Goal: Task Accomplishment & Management: Manage account settings

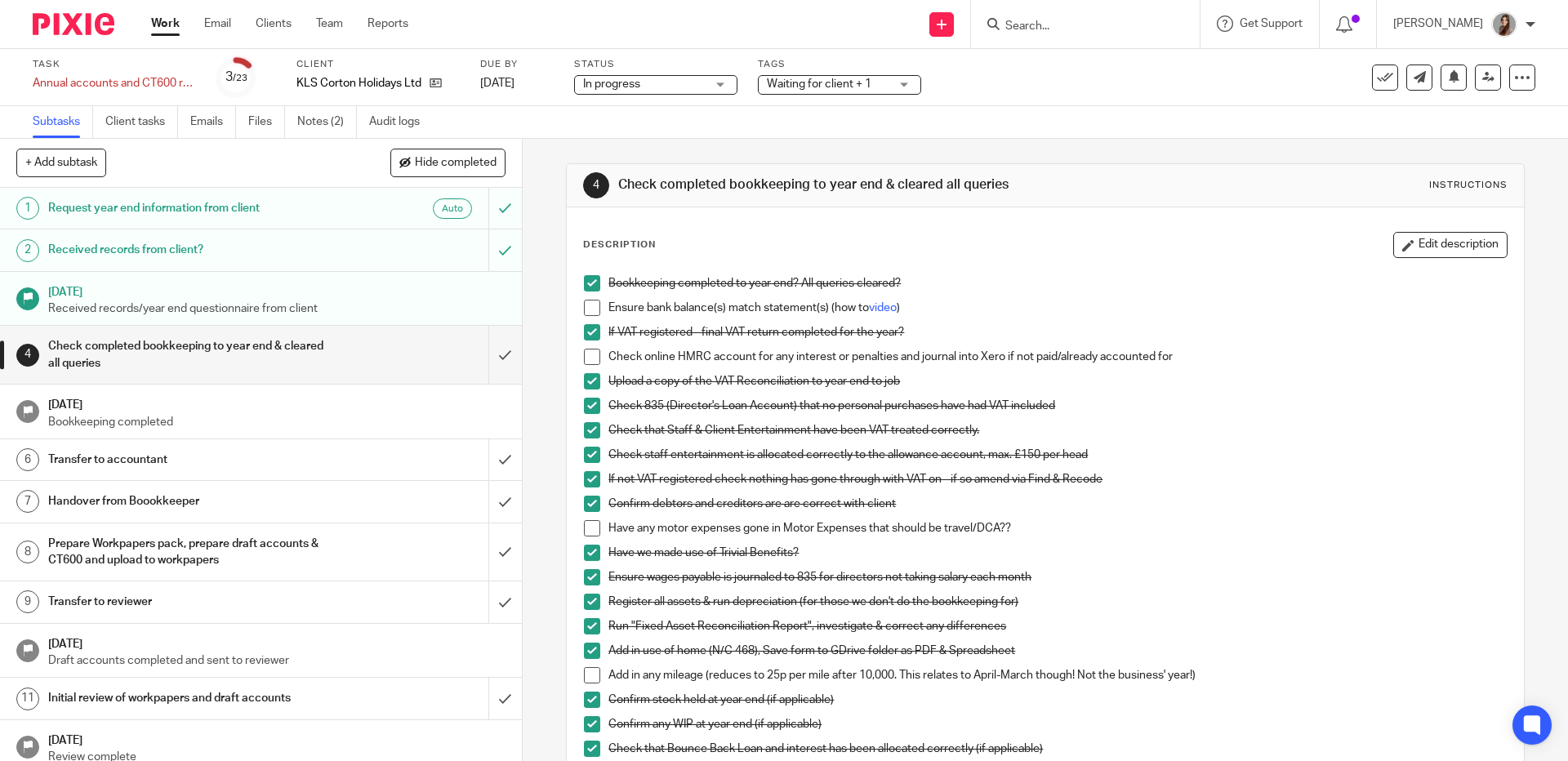
scroll to position [4, 0]
click at [329, 127] on link "Notes (2)" at bounding box center [327, 122] width 59 height 32
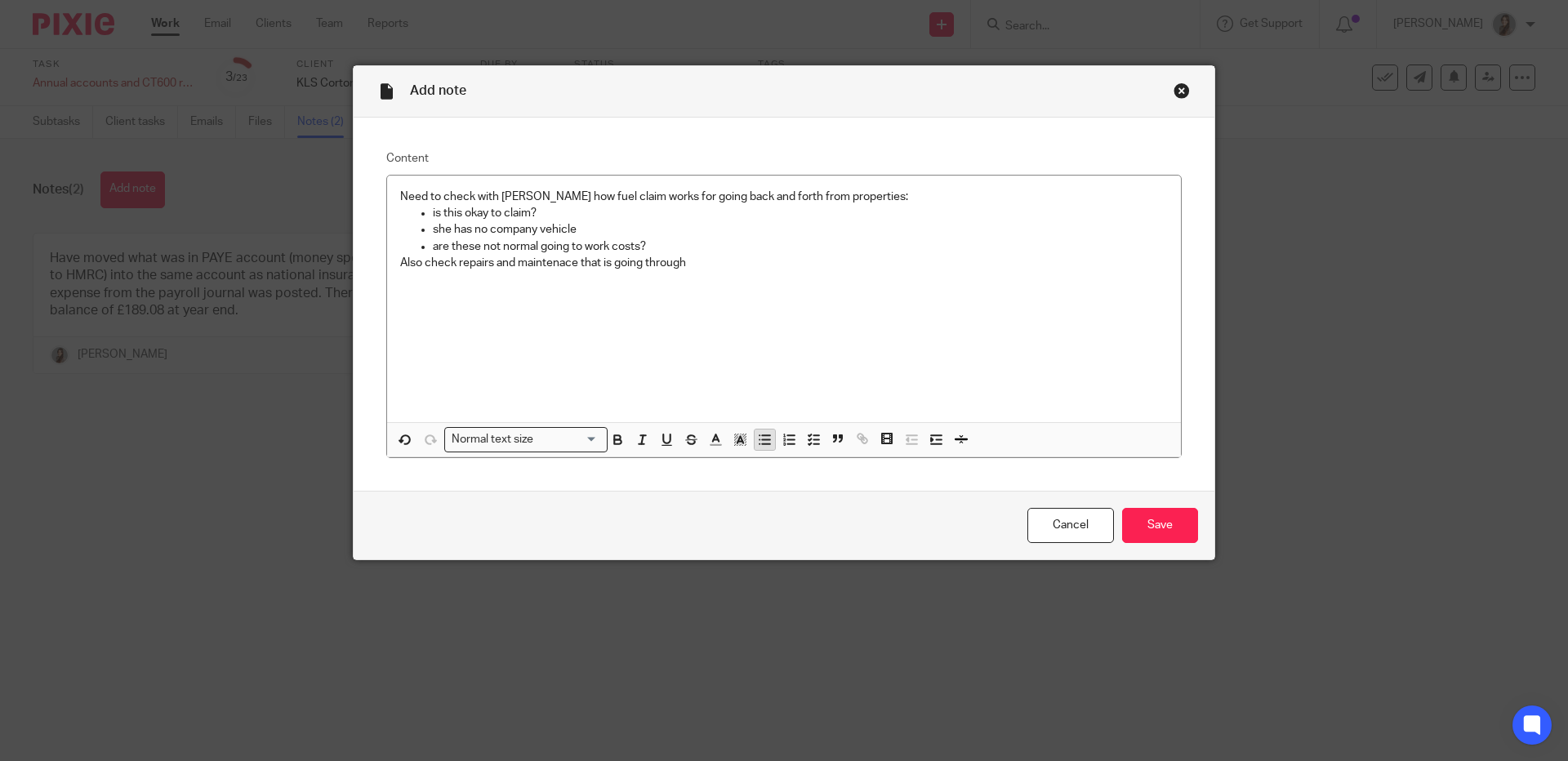
click at [758, 439] on icon "button" at bounding box center [764, 439] width 14 height 14
click at [1177, 525] on input "Save" at bounding box center [1159, 525] width 76 height 35
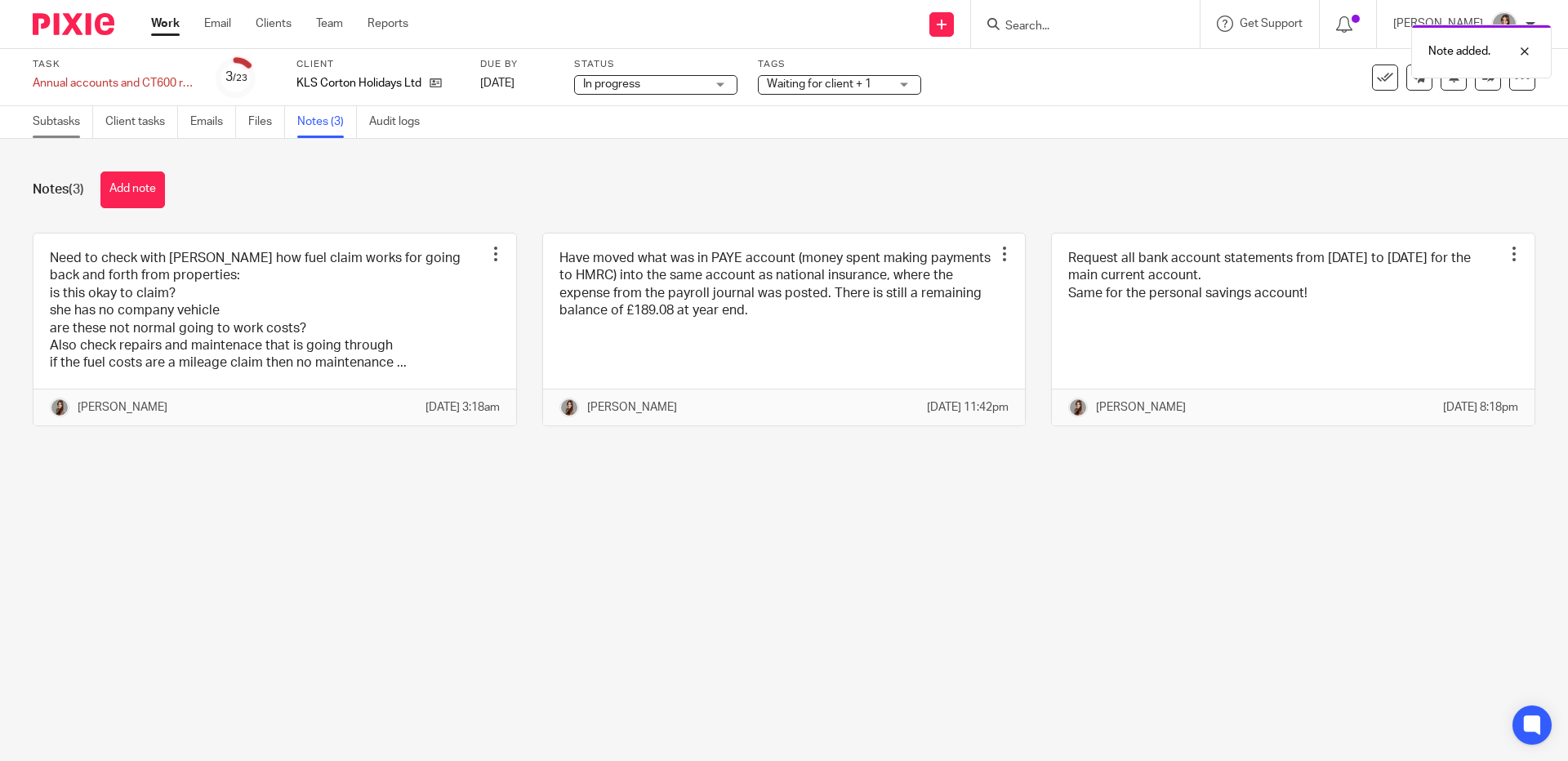
click at [64, 122] on link "Subtasks" at bounding box center [62, 122] width 60 height 32
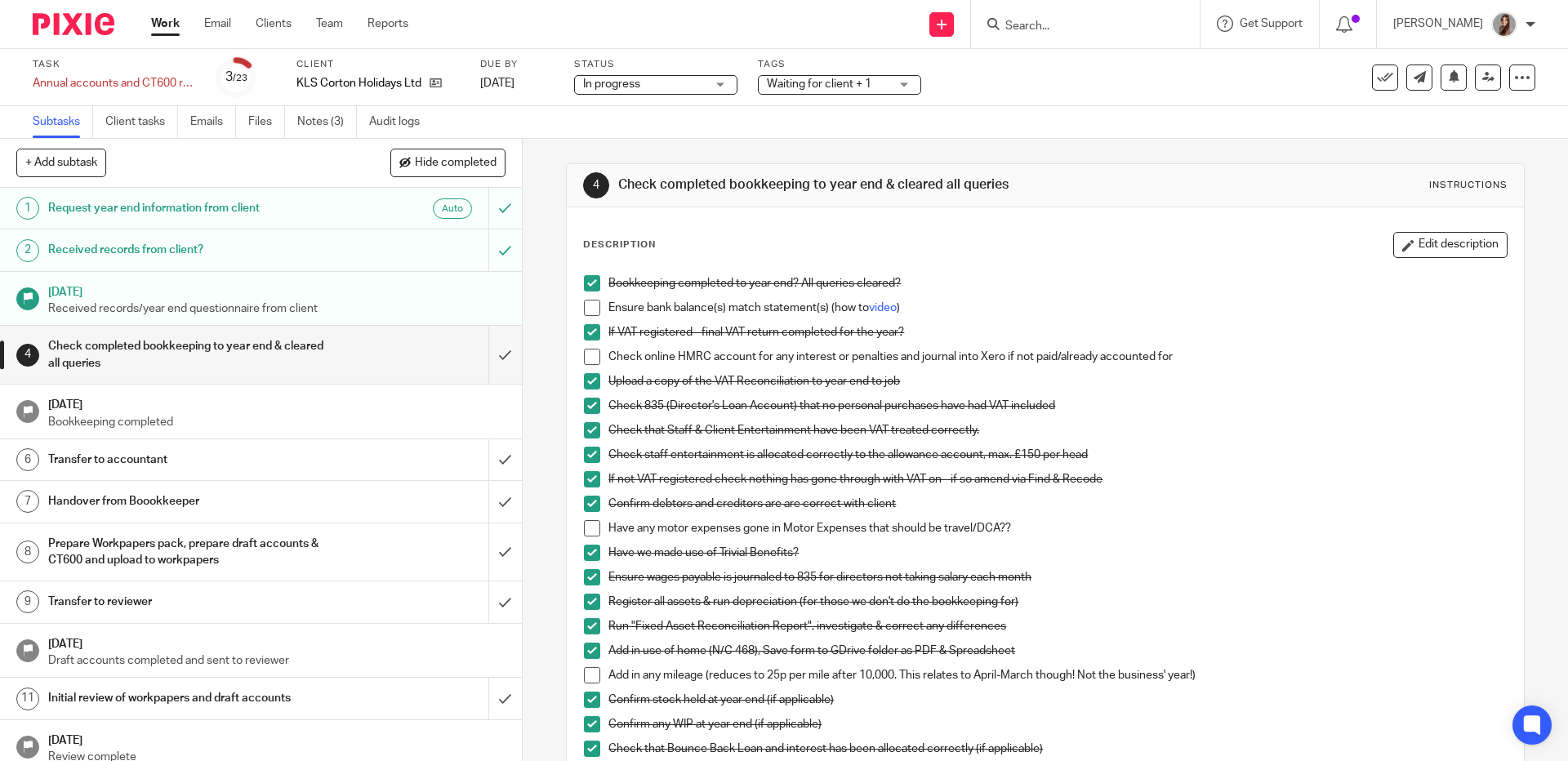
click at [584, 360] on span at bounding box center [592, 357] width 16 height 16
click at [435, 88] on icon at bounding box center [435, 82] width 12 height 12
click at [257, 121] on link "Files" at bounding box center [267, 122] width 36 height 32
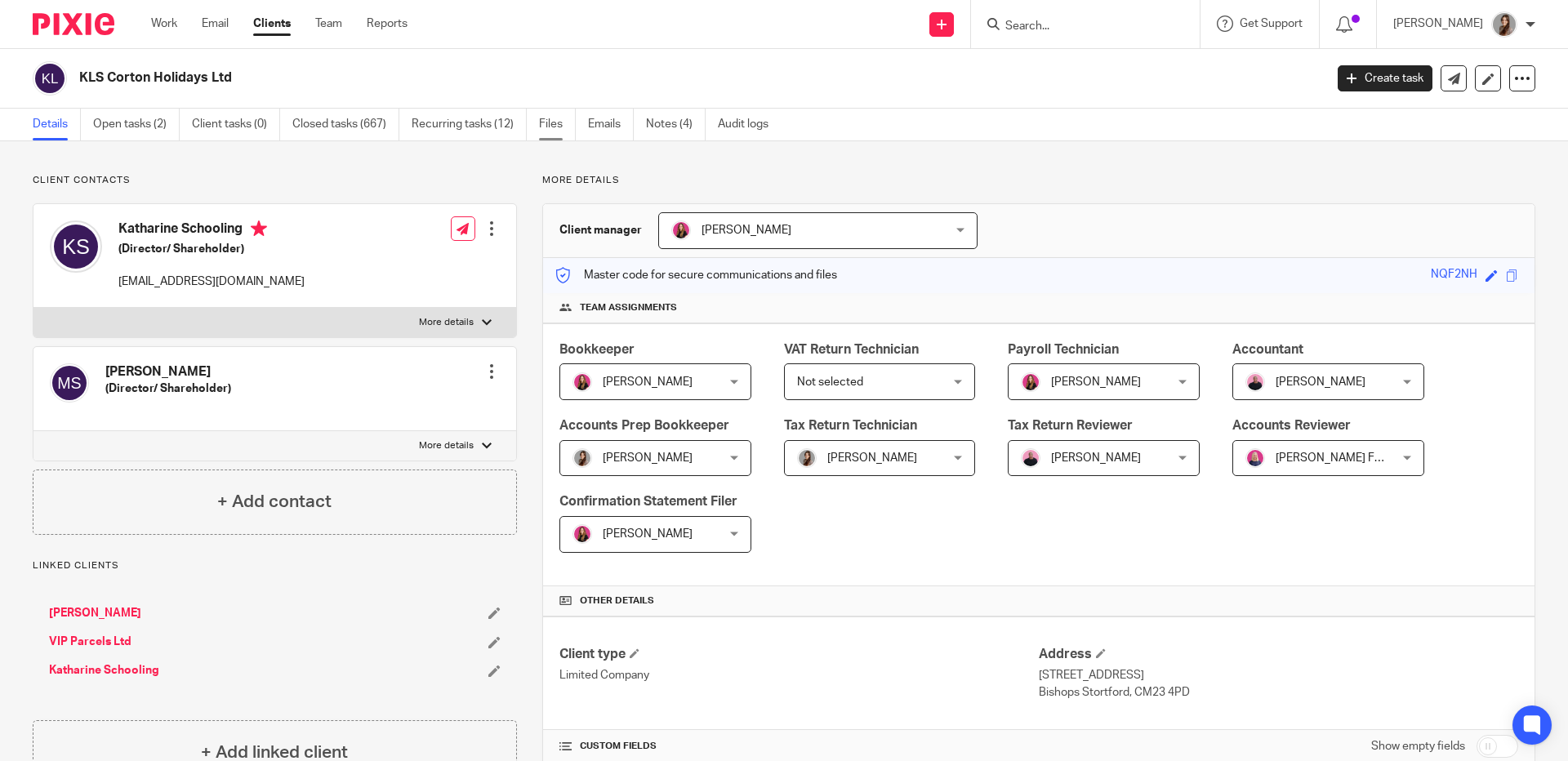
click at [547, 126] on link "Files" at bounding box center [557, 124] width 36 height 32
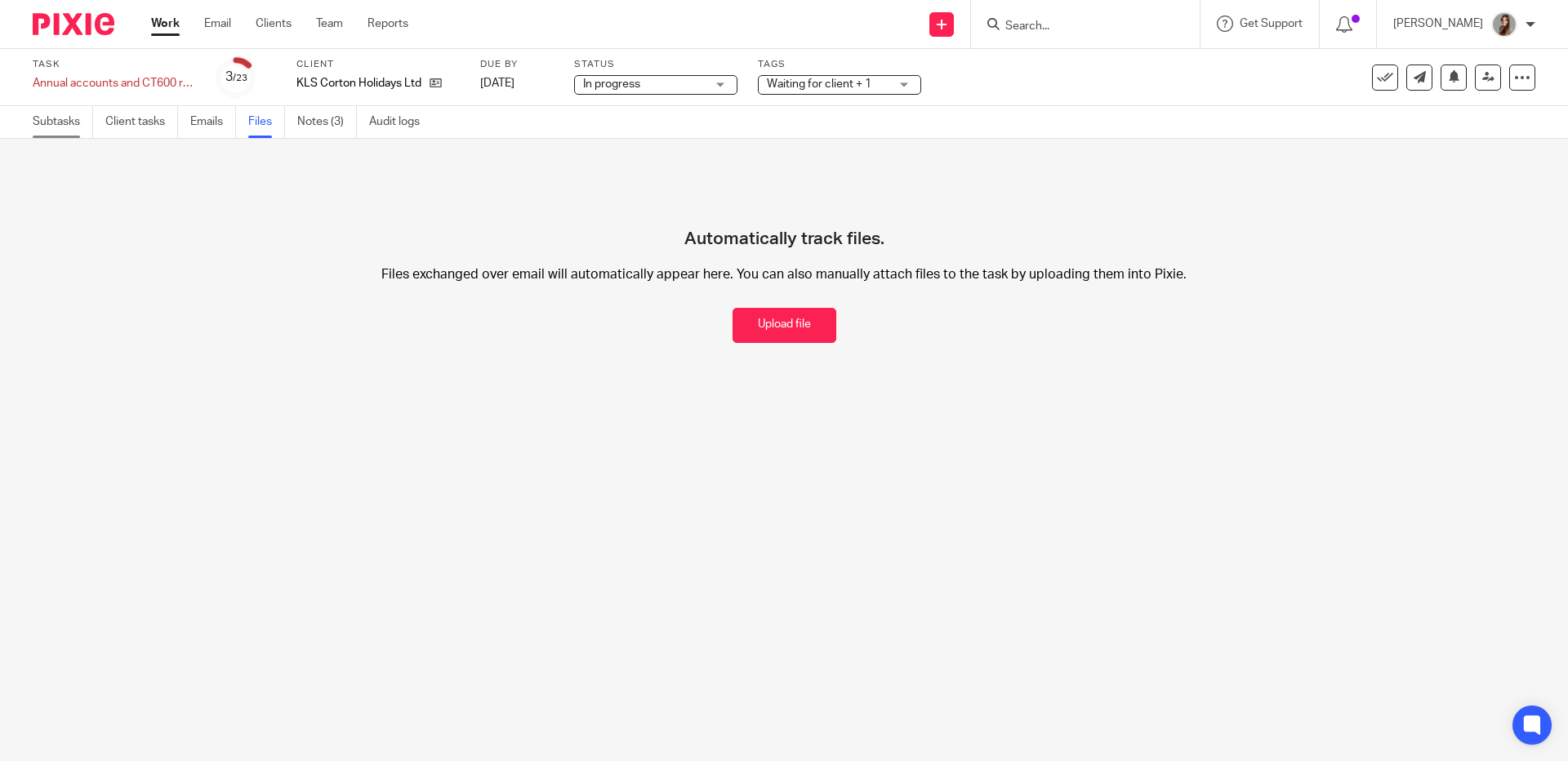
click at [71, 127] on link "Subtasks" at bounding box center [62, 122] width 60 height 32
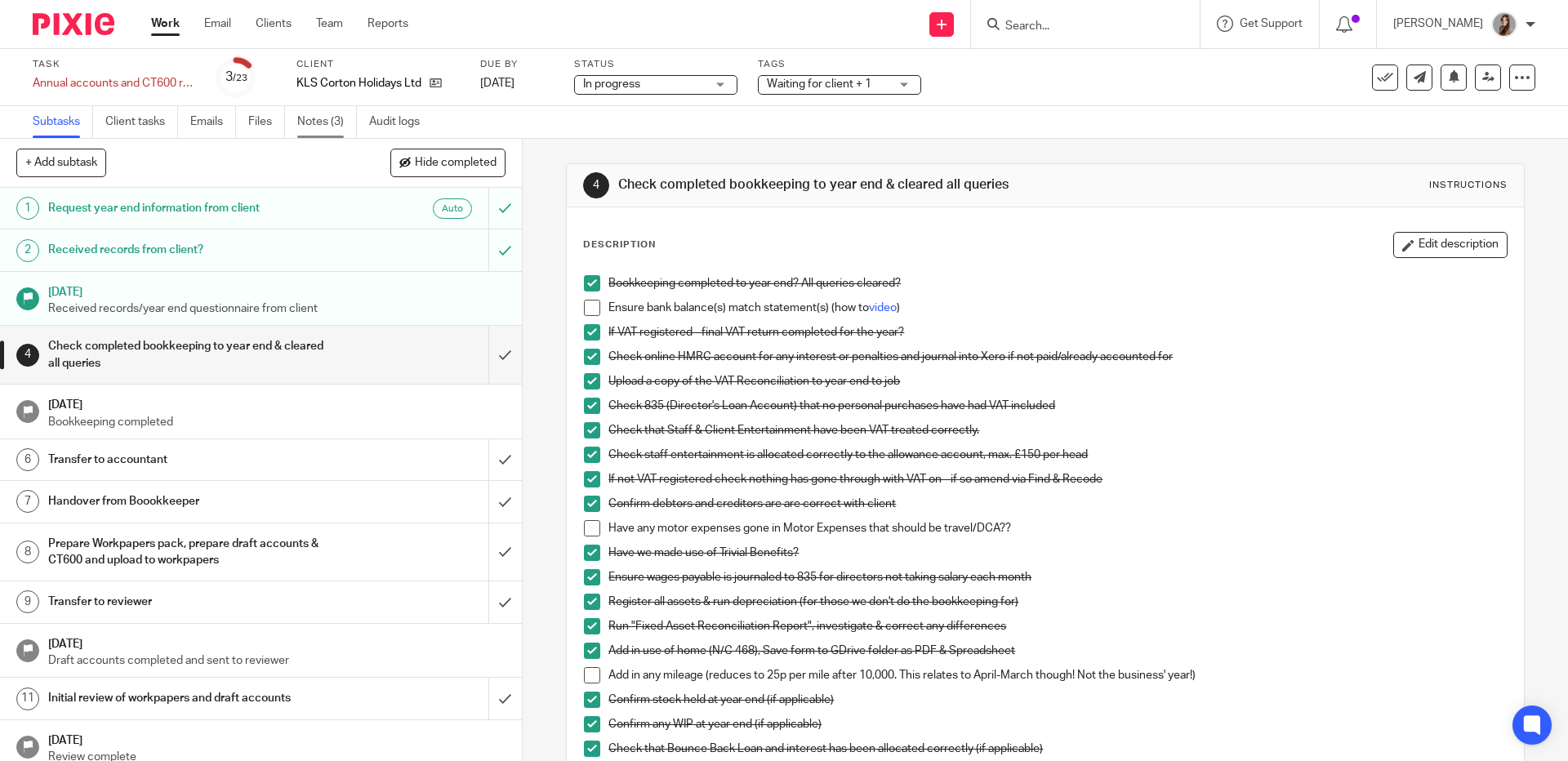
click at [332, 120] on link "Notes (3)" at bounding box center [327, 122] width 59 height 32
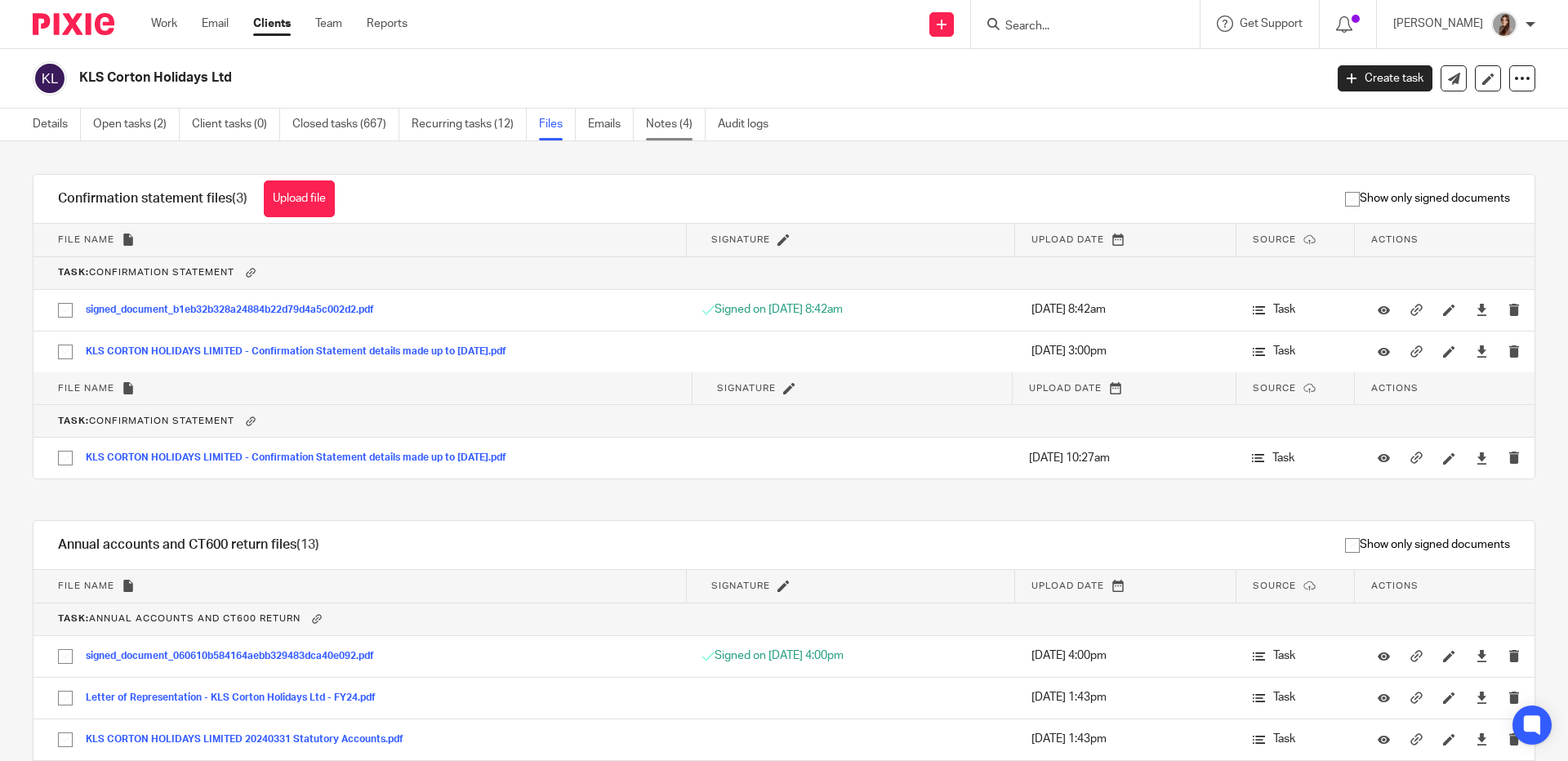
click at [671, 135] on link "Notes (4)" at bounding box center [676, 124] width 59 height 32
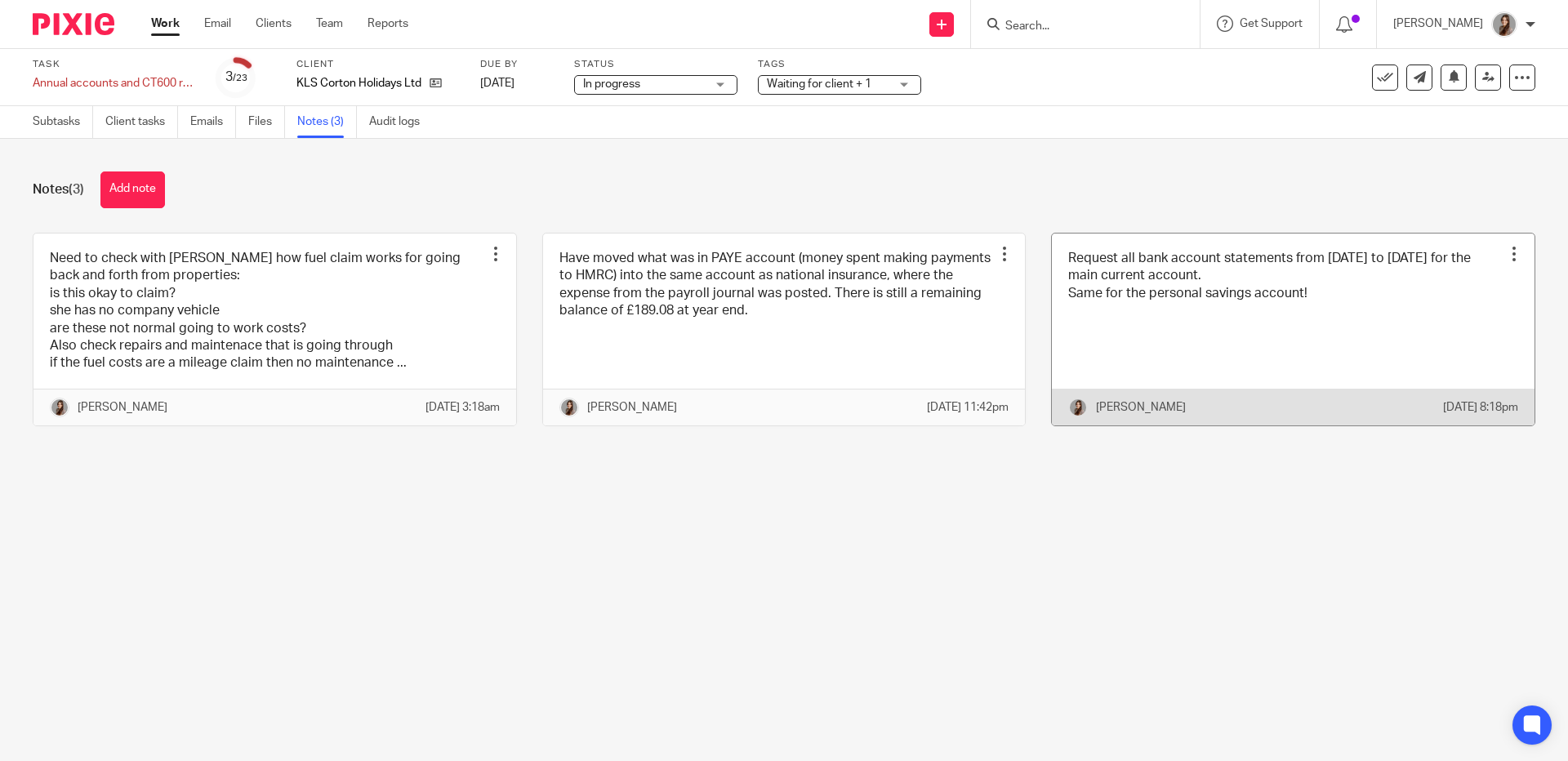
click at [1142, 311] on link at bounding box center [1293, 330] width 482 height 192
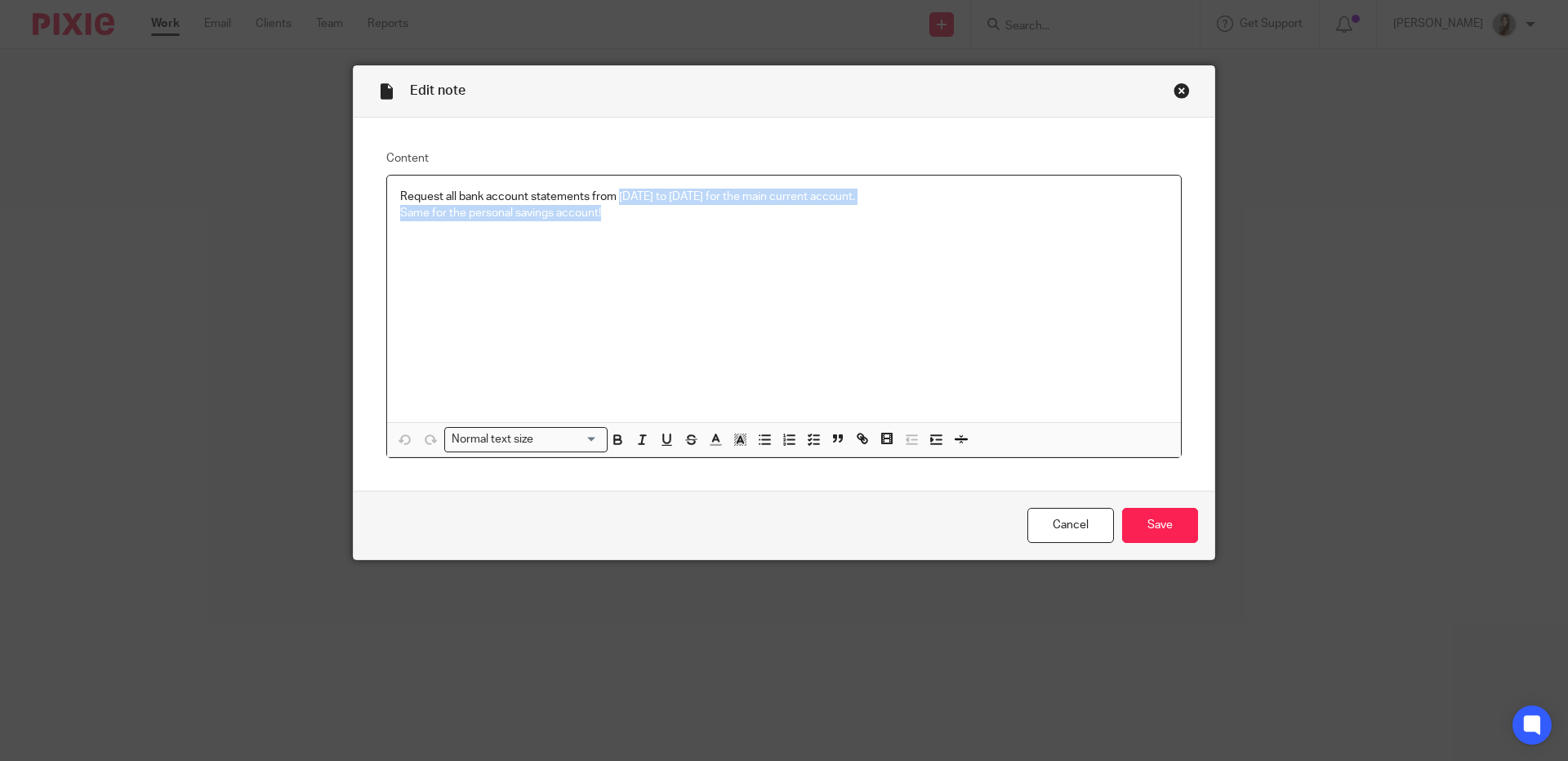
drag, startPoint x: 614, startPoint y: 196, endPoint x: 620, endPoint y: 238, distance: 42.4
click at [620, 238] on div "Request all bank account statements from [DATE] to [DATE] for the main current …" at bounding box center [784, 298] width 794 height 246
copy div "[DATE] to [DATE] for the main current account. Same for the personal savings ac…"
click at [1174, 95] on div "Close this dialog window" at bounding box center [1182, 90] width 16 height 16
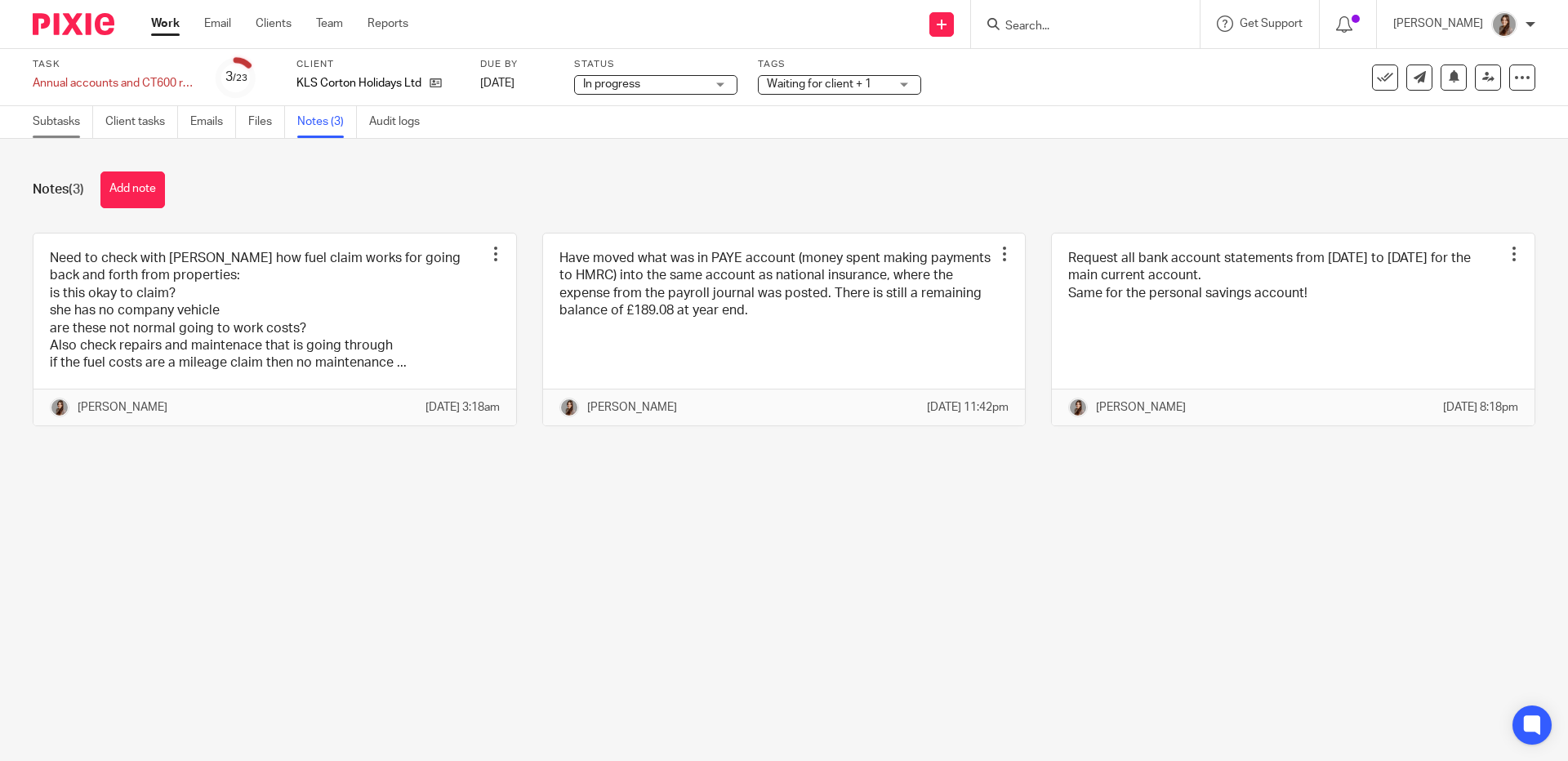
click at [35, 124] on link "Subtasks" at bounding box center [62, 122] width 60 height 32
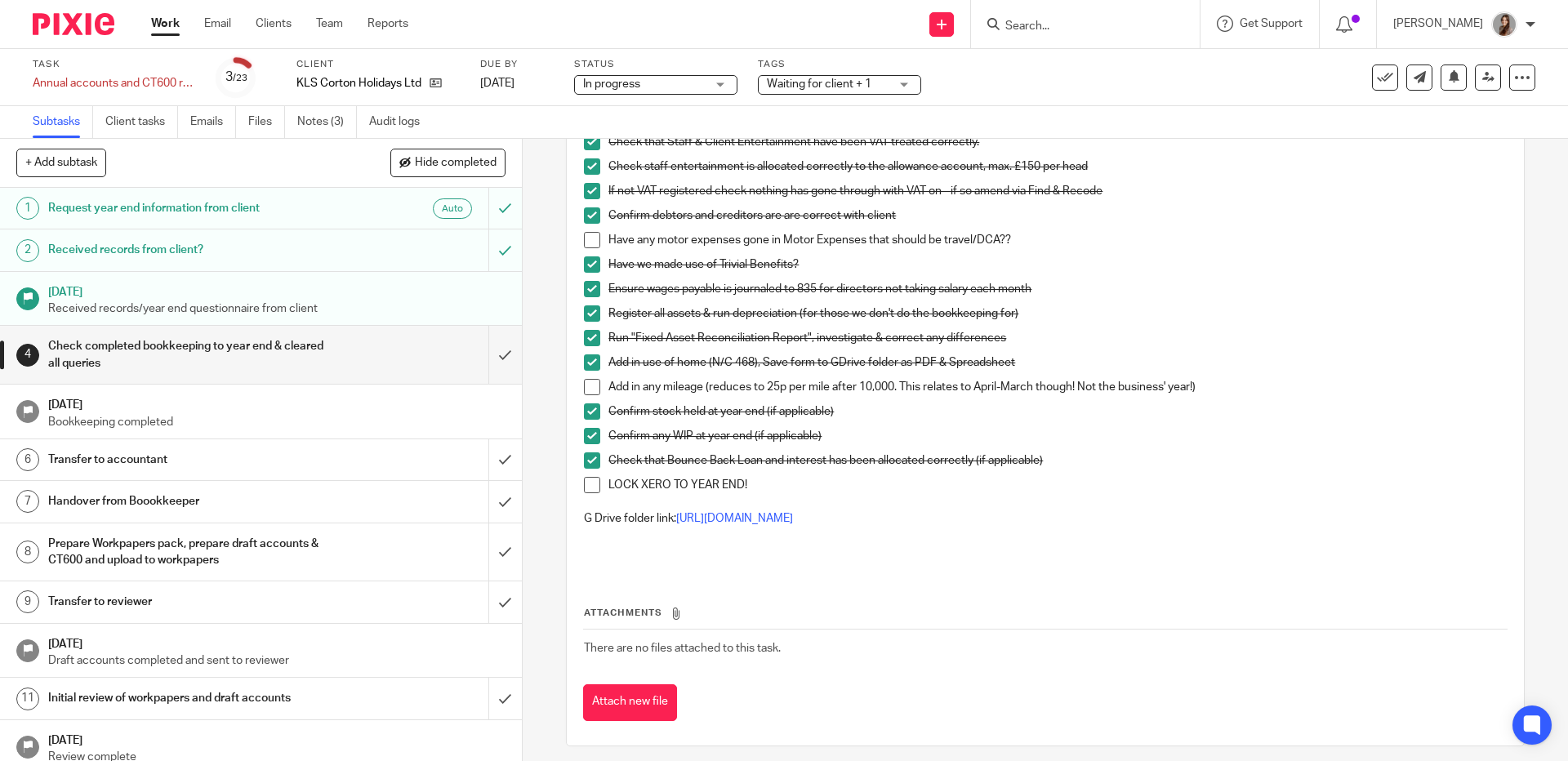
scroll to position [299, 0]
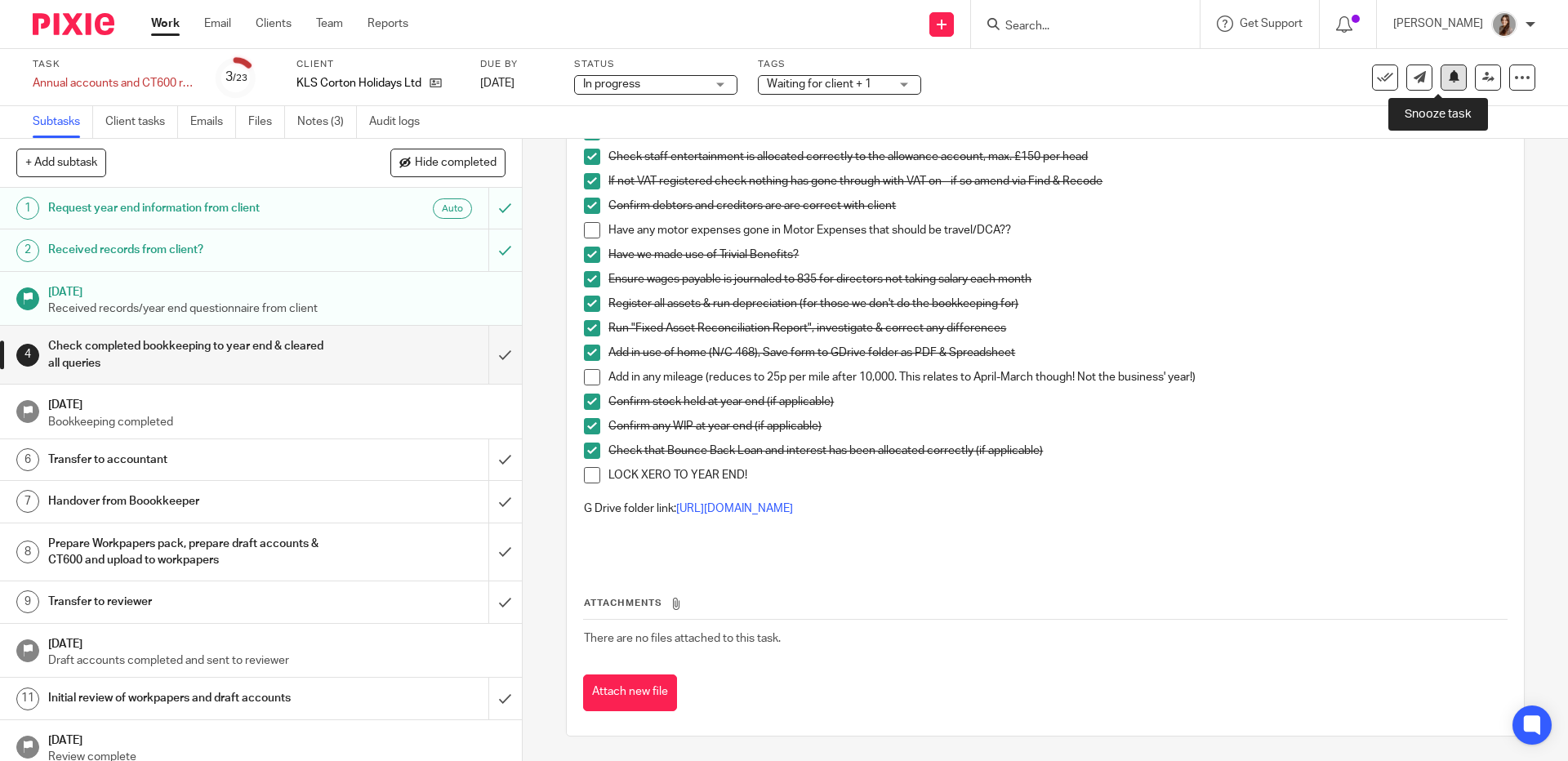
click at [1440, 69] on button at bounding box center [1453, 77] width 26 height 26
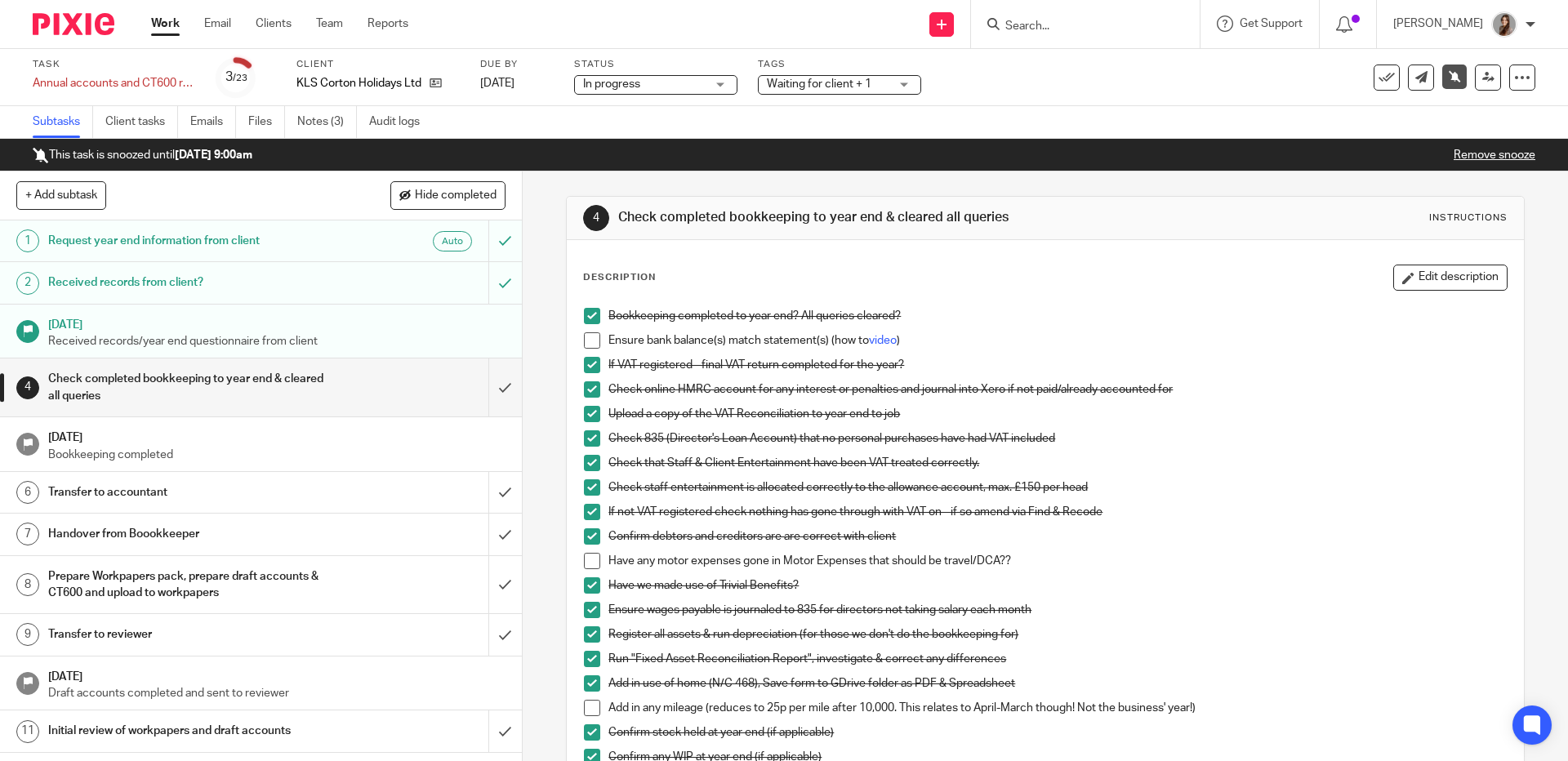
click at [95, 32] on img at bounding box center [73, 24] width 82 height 22
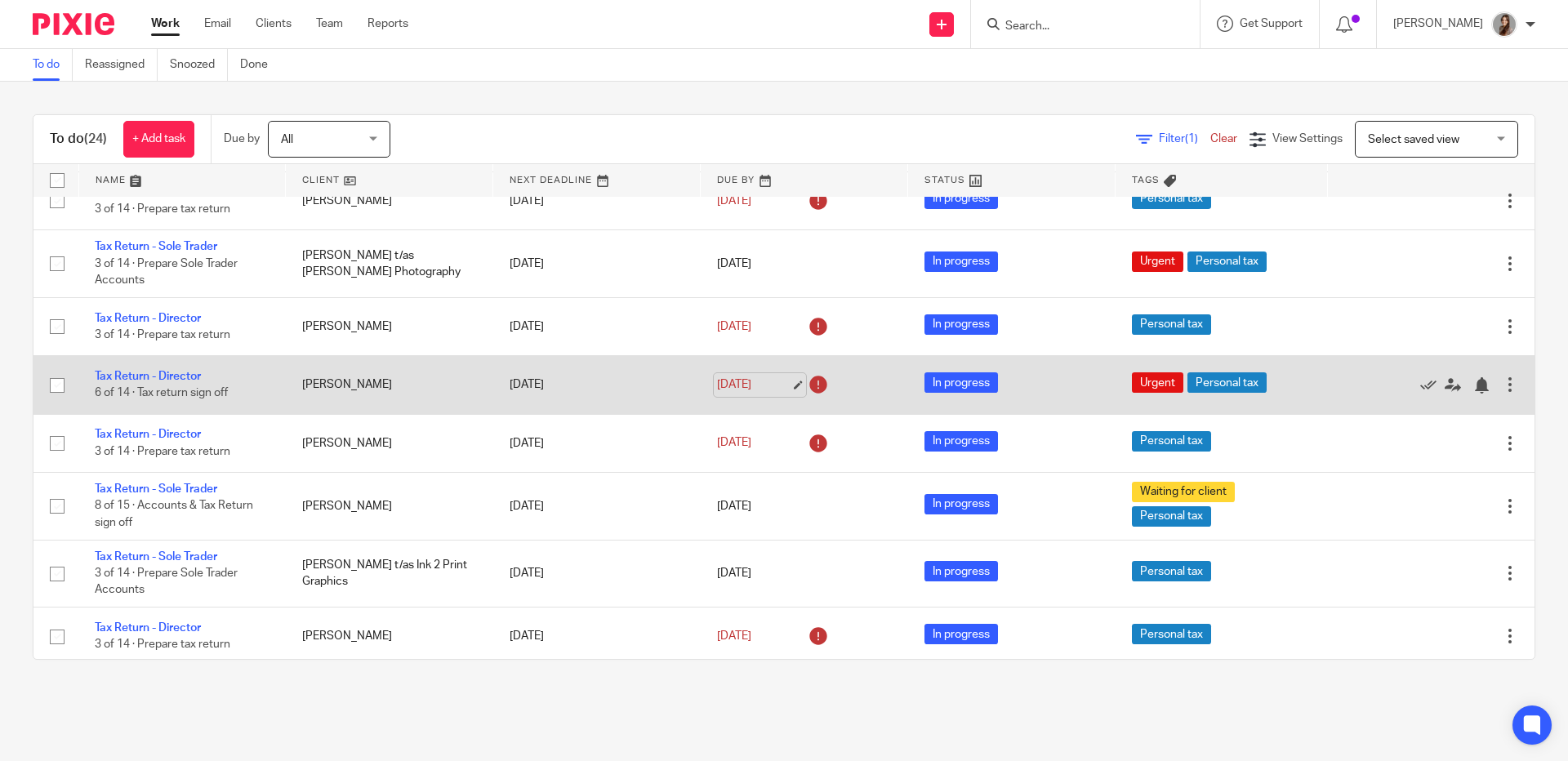
scroll to position [373, 0]
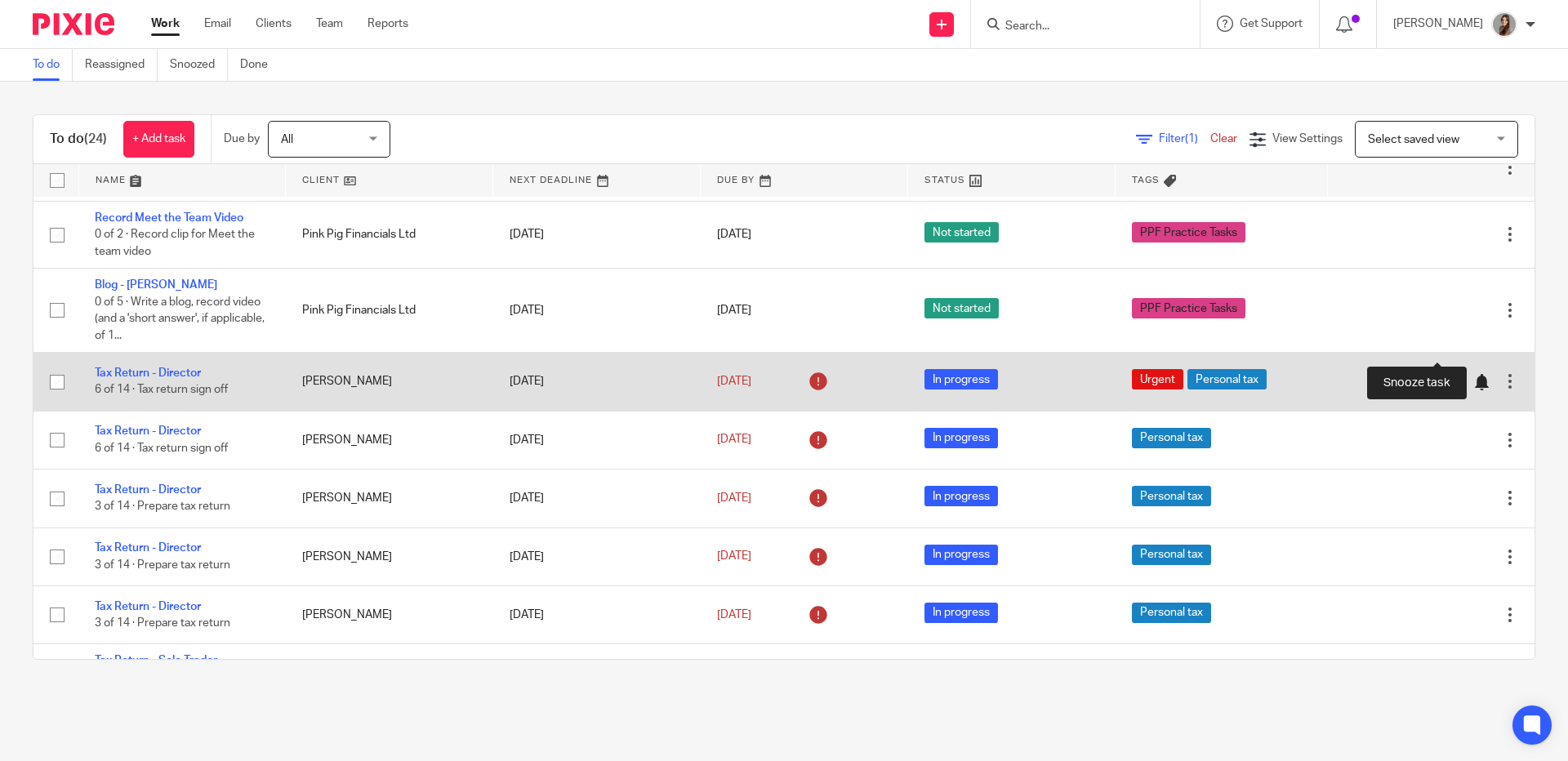
click at [1473, 374] on div at bounding box center [1481, 381] width 16 height 16
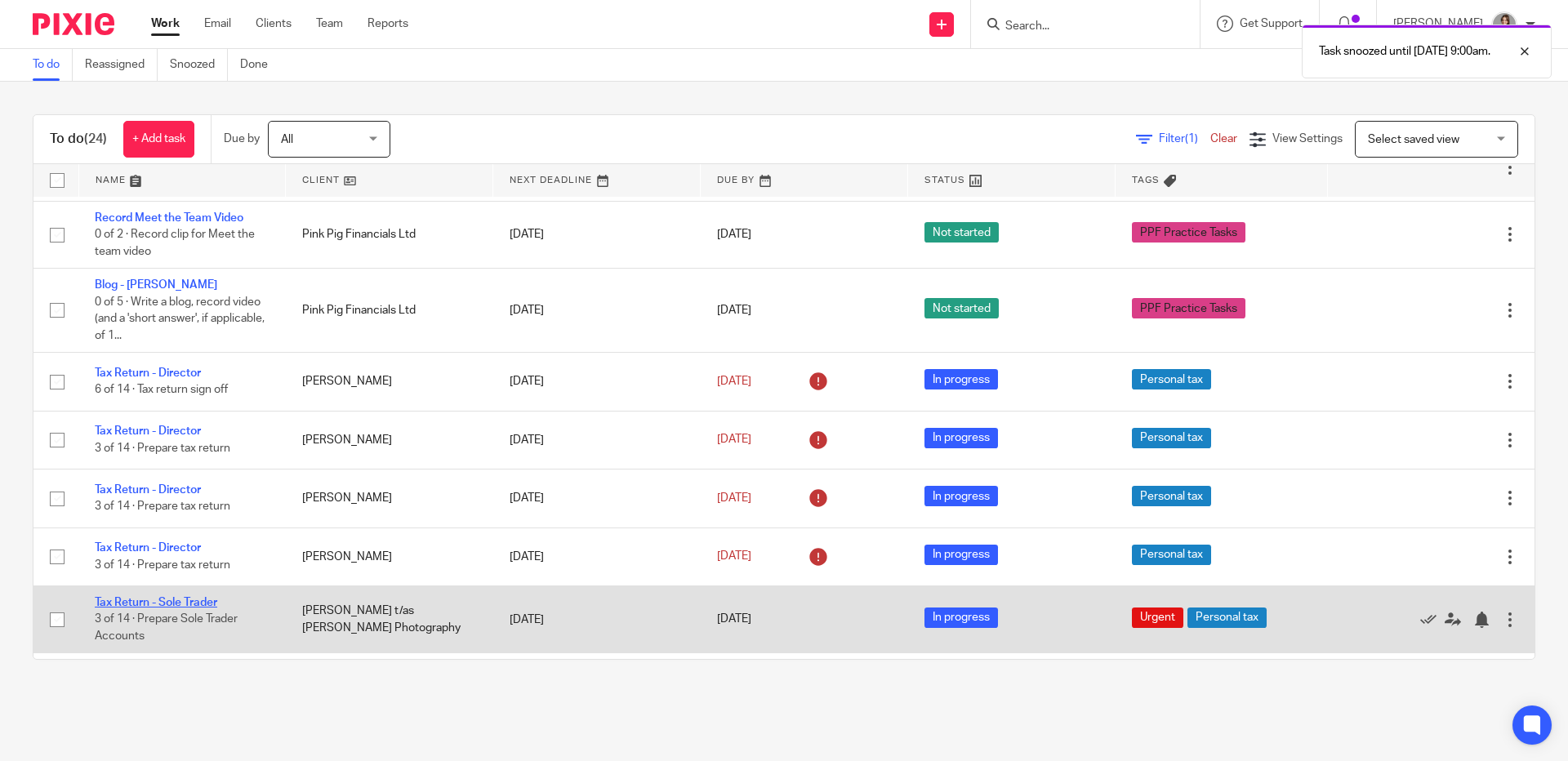
click at [116, 597] on link "Tax Return - Sole Trader" at bounding box center [156, 603] width 123 height 12
